Goal: Navigation & Orientation: Understand site structure

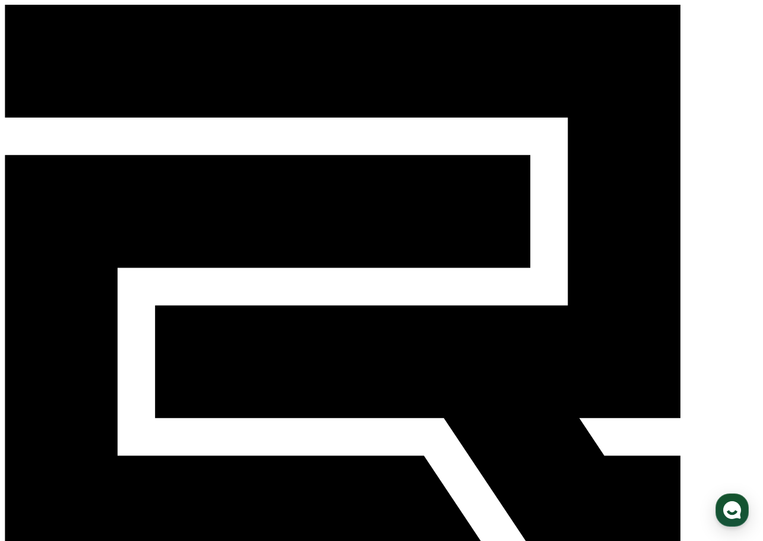
scroll to position [490, 0]
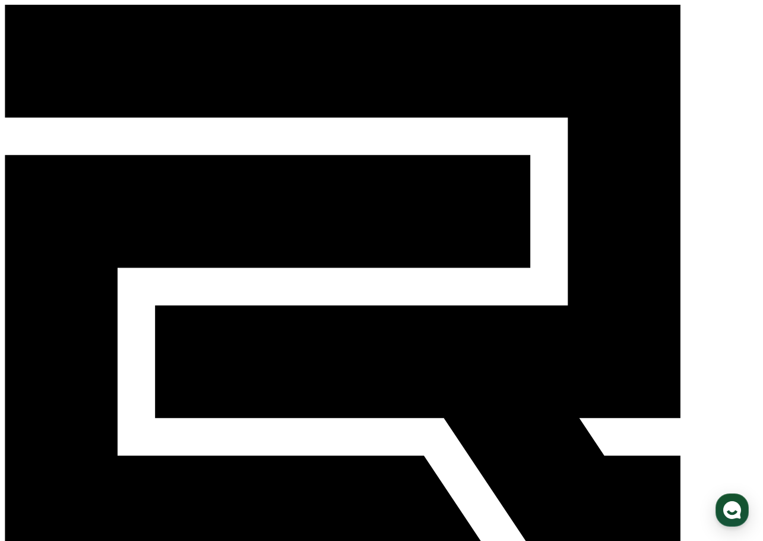
drag, startPoint x: 112, startPoint y: 128, endPoint x: 129, endPoint y: 120, distance: 18.6
